Goal: Task Accomplishment & Management: Manage account settings

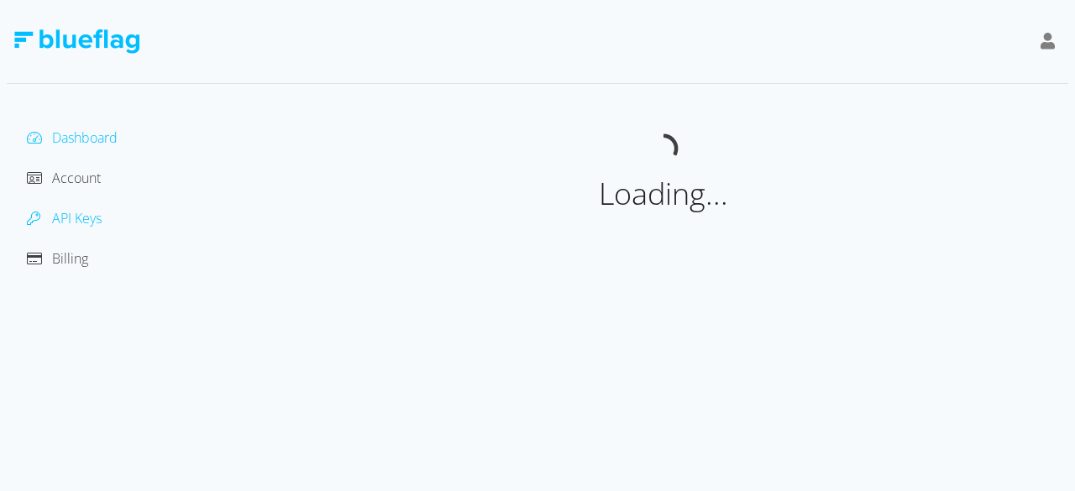
click at [97, 219] on span "API Keys" at bounding box center [77, 218] width 50 height 18
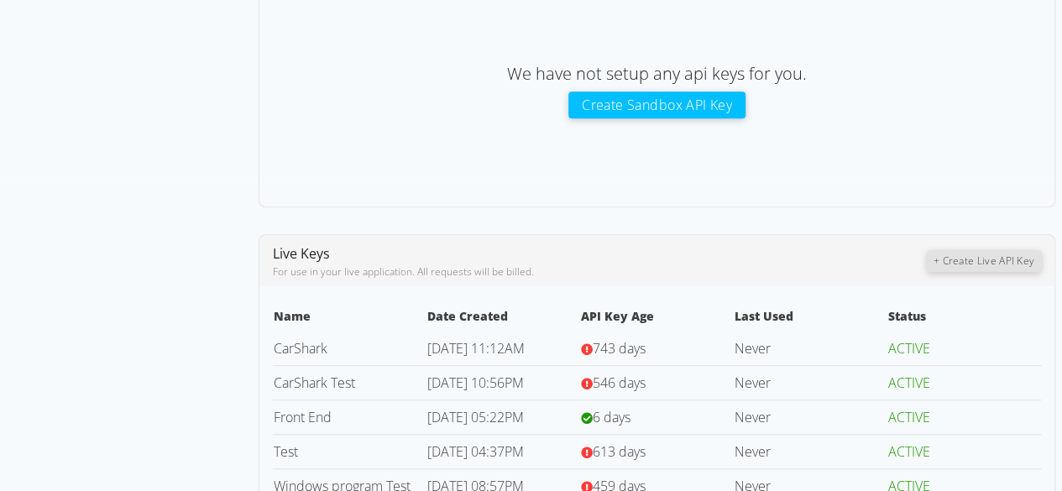
scroll to position [358, 0]
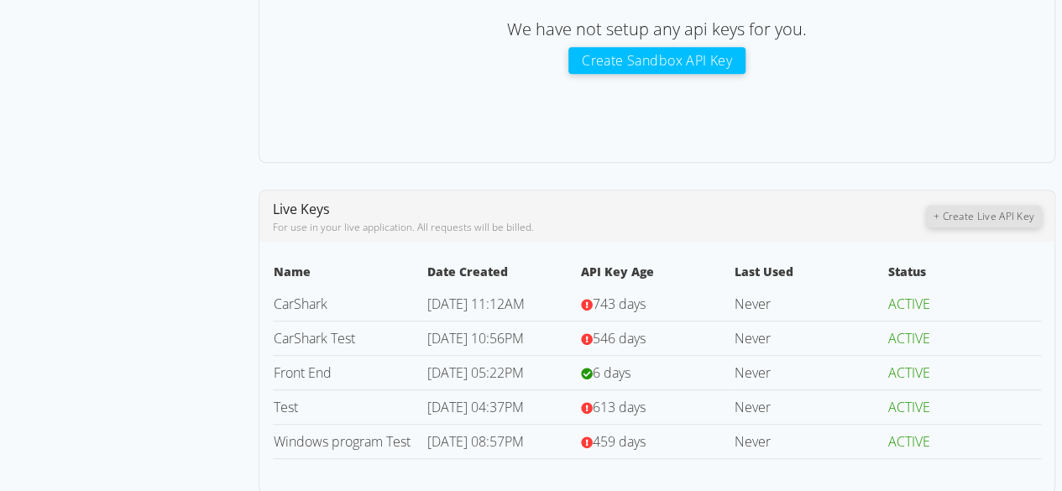
click at [577, 385] on td "[DATE] 05:22PM" at bounding box center [504, 372] width 154 height 34
click at [317, 375] on link "Front End" at bounding box center [303, 373] width 58 height 18
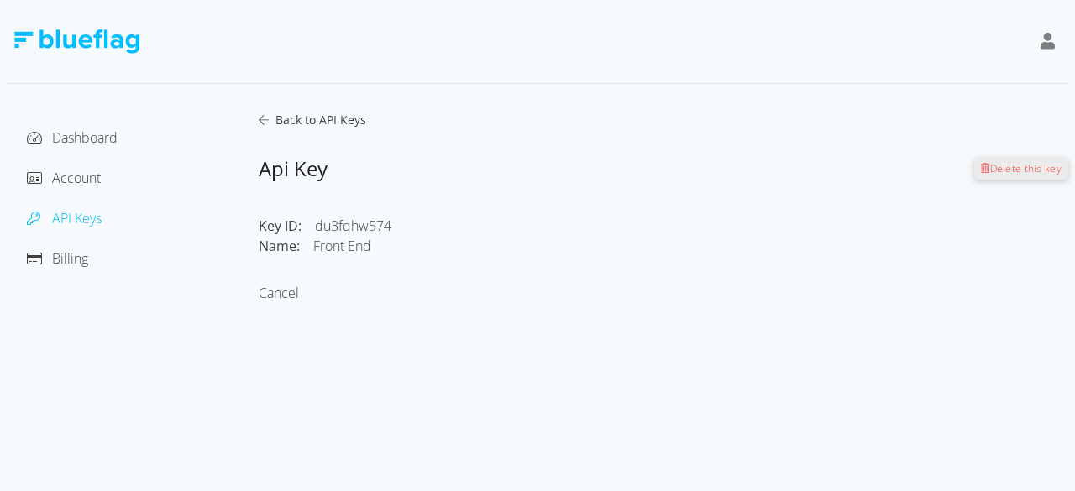
click at [1006, 165] on span "Delete this key" at bounding box center [1026, 168] width 72 height 14
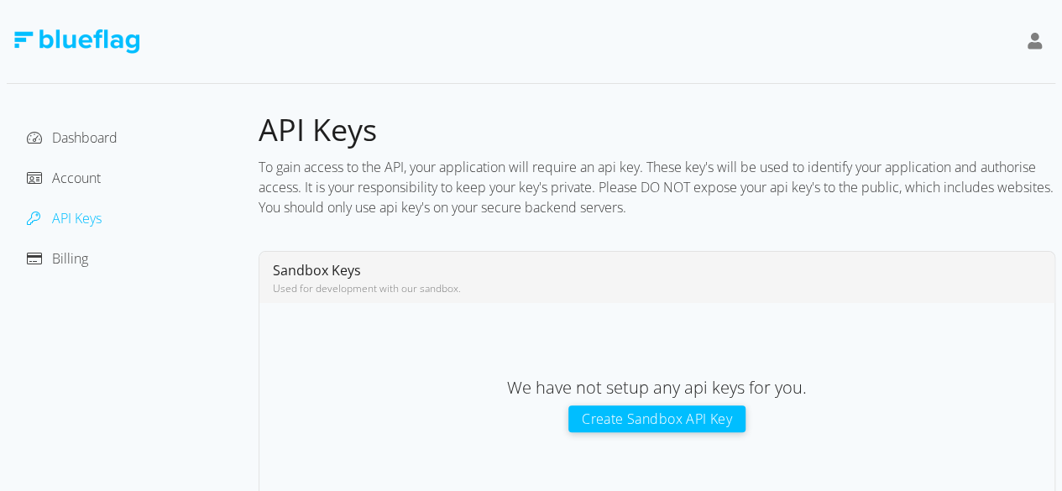
scroll to position [324, 0]
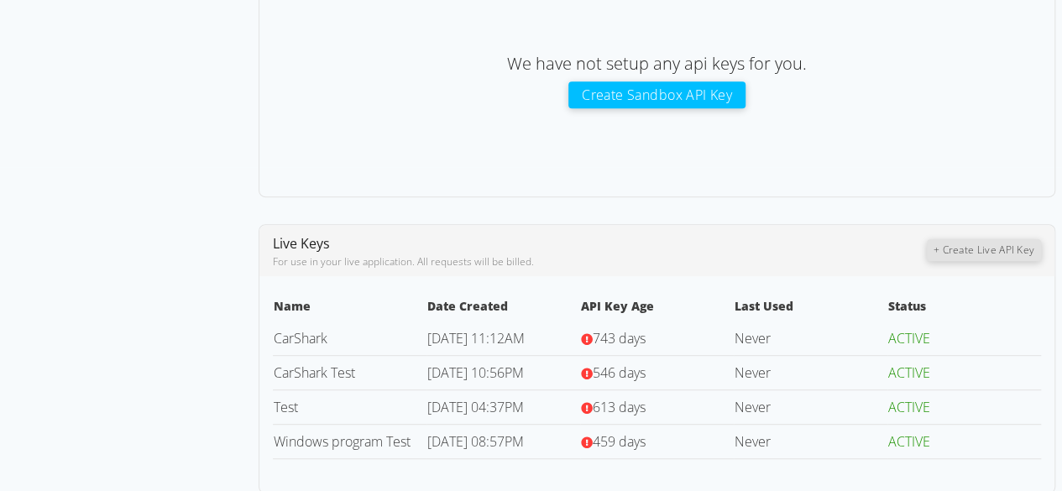
click at [961, 251] on button "+ Create Live API Key" at bounding box center [984, 250] width 114 height 22
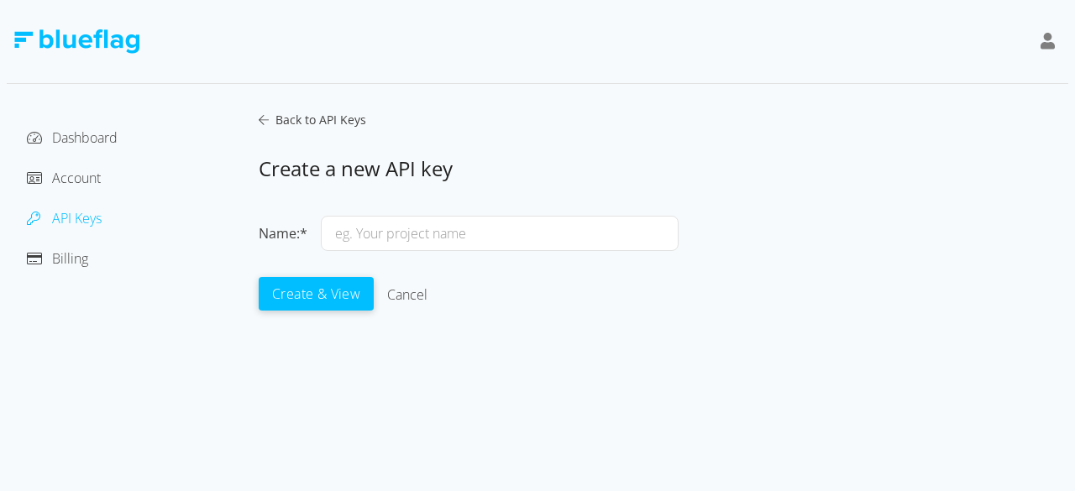
click at [570, 230] on input "text" at bounding box center [500, 233] width 358 height 35
type input "Front End Live"
click at [311, 288] on button "Create & View" at bounding box center [316, 293] width 115 height 34
